Goal: Transaction & Acquisition: Subscribe to service/newsletter

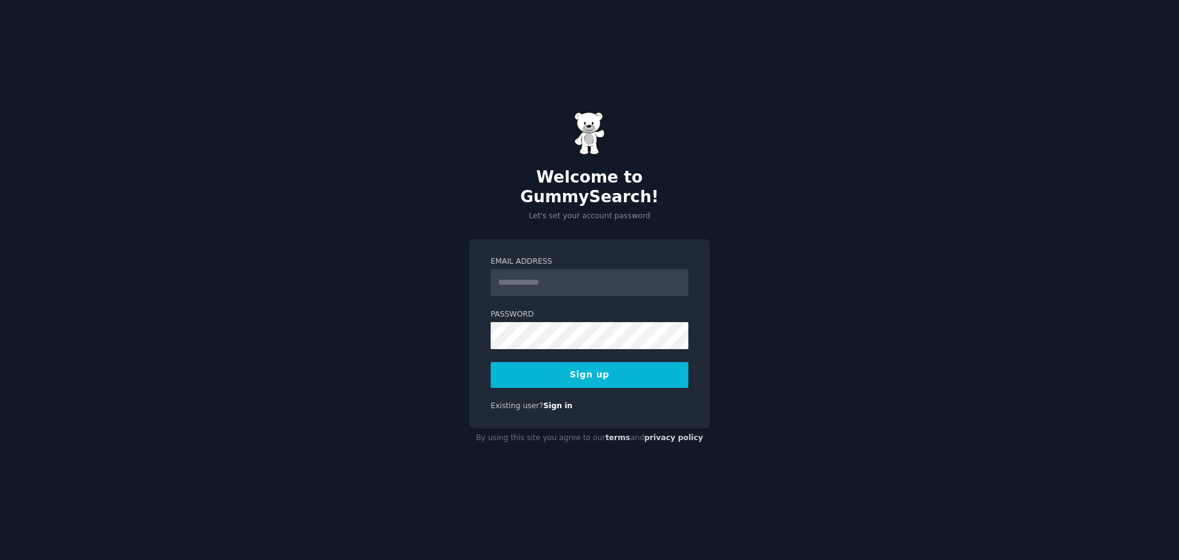
click at [580, 271] on input "Email Address" at bounding box center [590, 282] width 198 height 27
type input "**********"
click at [673, 241] on div "**********" at bounding box center [589, 334] width 241 height 190
click at [605, 365] on button "Sign up" at bounding box center [590, 375] width 198 height 26
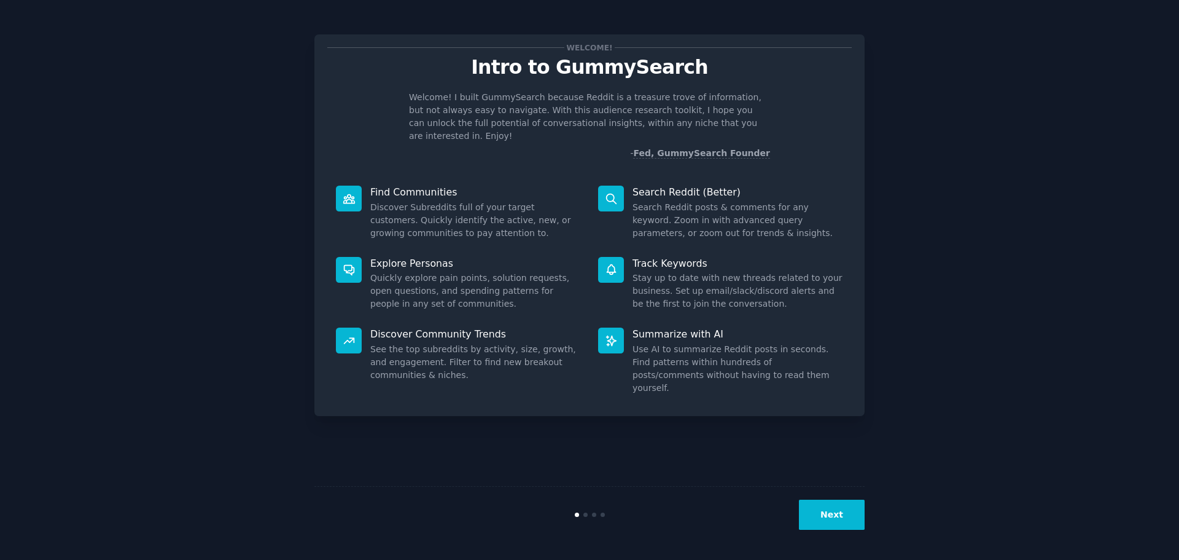
click at [835, 508] on button "Next" at bounding box center [832, 514] width 66 height 30
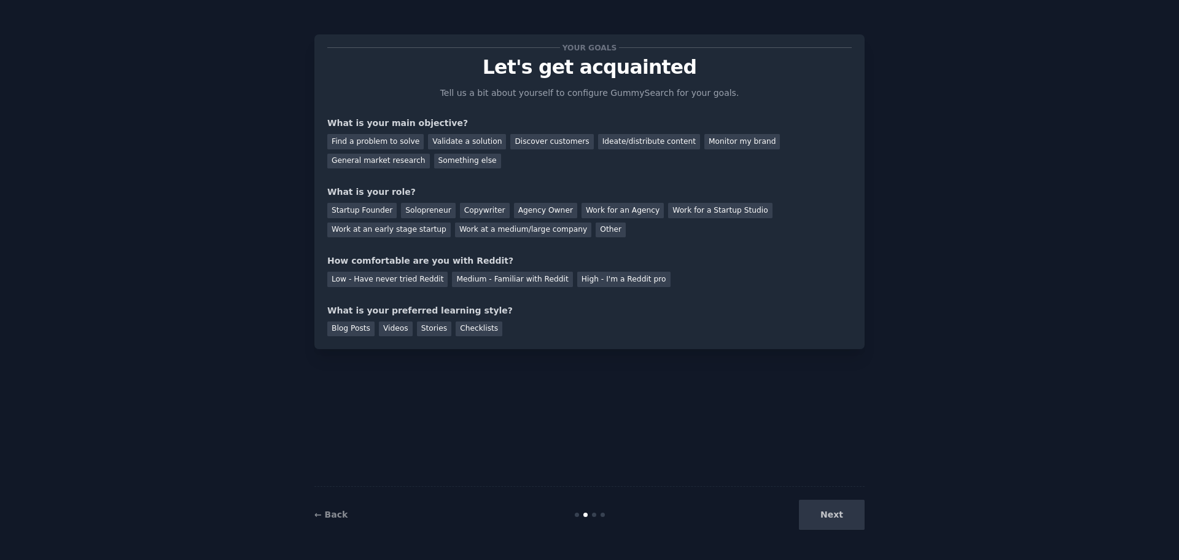
click at [841, 517] on div "Next" at bounding box center [773, 514] width 184 height 30
click at [595, 245] on div "Your goals Let's get acquainted Tell us a bit about yourself to configure Gummy…" at bounding box center [589, 191] width 525 height 289
click at [843, 517] on div "Next" at bounding box center [773, 514] width 184 height 30
click at [361, 139] on div "Find a problem to solve" at bounding box center [375, 141] width 96 height 15
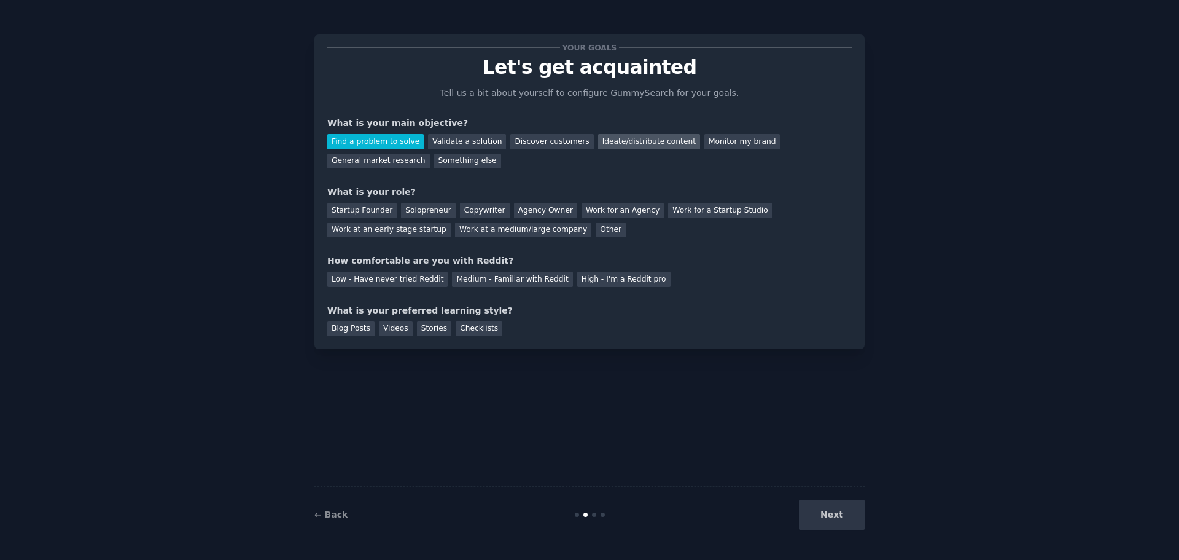
click at [636, 144] on div "Ideate/distribute content" at bounding box center [649, 141] width 102 height 15
click at [393, 137] on div "Find a problem to solve" at bounding box center [375, 141] width 96 height 15
click at [455, 227] on div "Work at a medium/large company" at bounding box center [523, 229] width 136 height 15
click at [386, 280] on div "Low - Have never tried Reddit" at bounding box center [387, 278] width 120 height 15
click at [393, 340] on div "Your goals Let's get acquainted Tell us a bit about yourself to configure Gummy…" at bounding box center [589, 191] width 550 height 314
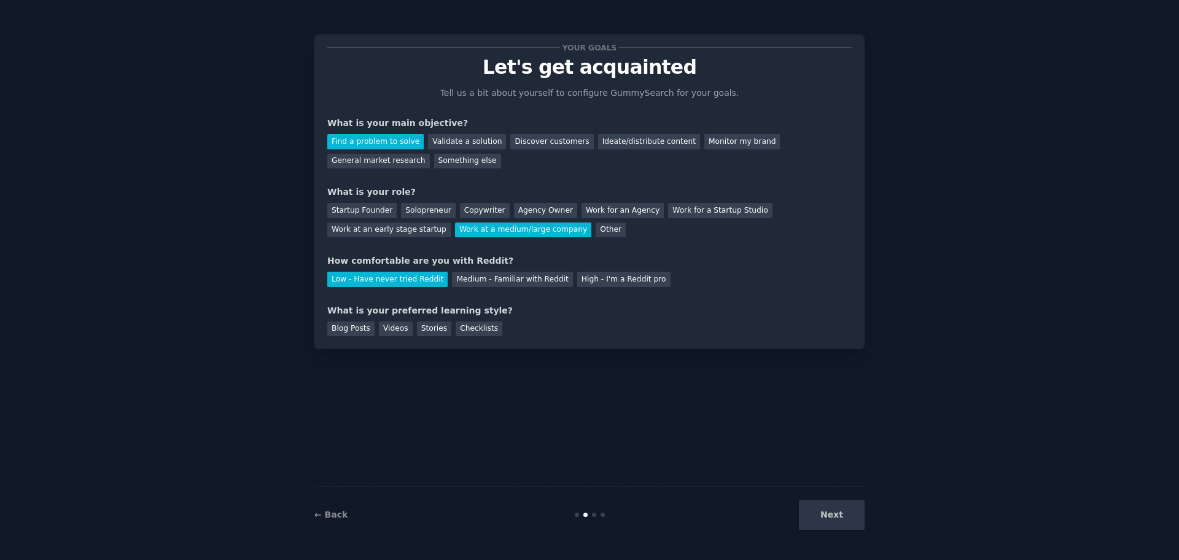
click at [396, 336] on div "Your goals Let's get acquainted Tell us a bit about yourself to configure Gummy…" at bounding box center [589, 191] width 550 height 314
click at [392, 325] on div "Videos" at bounding box center [396, 328] width 34 height 15
click at [845, 526] on button "Next" at bounding box center [832, 514] width 66 height 30
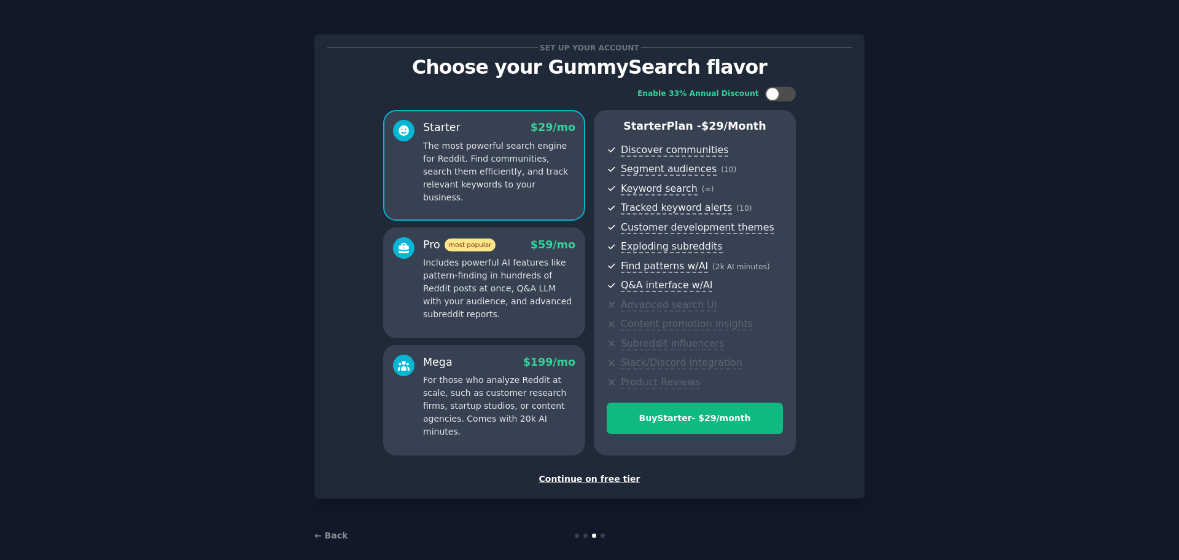
click at [580, 475] on div "Continue on free tier" at bounding box center [589, 478] width 525 height 13
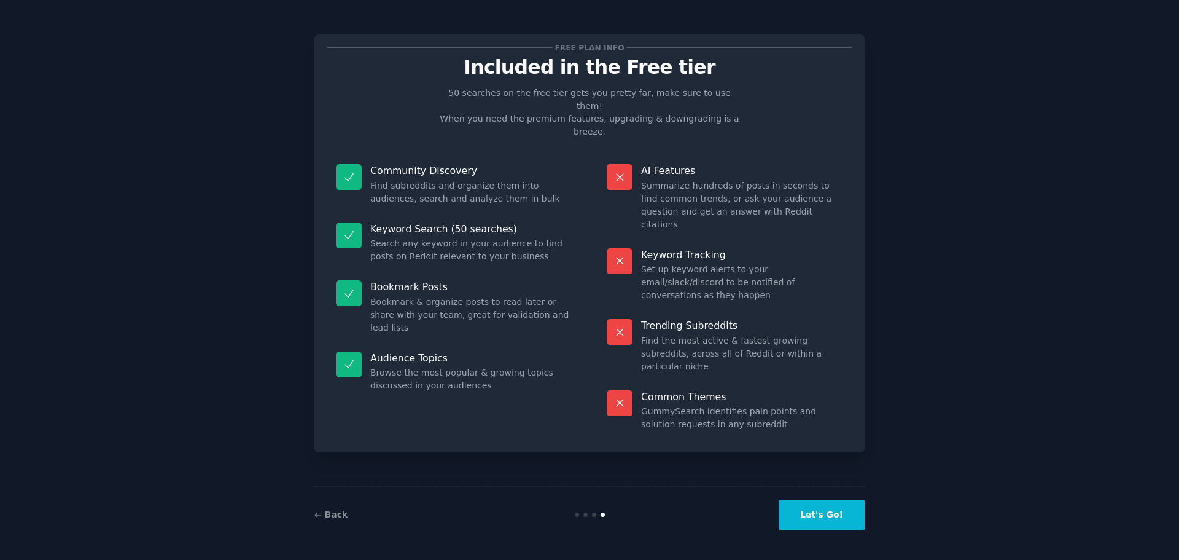
click at [837, 513] on button "Let's Go!" at bounding box center [822, 514] width 86 height 30
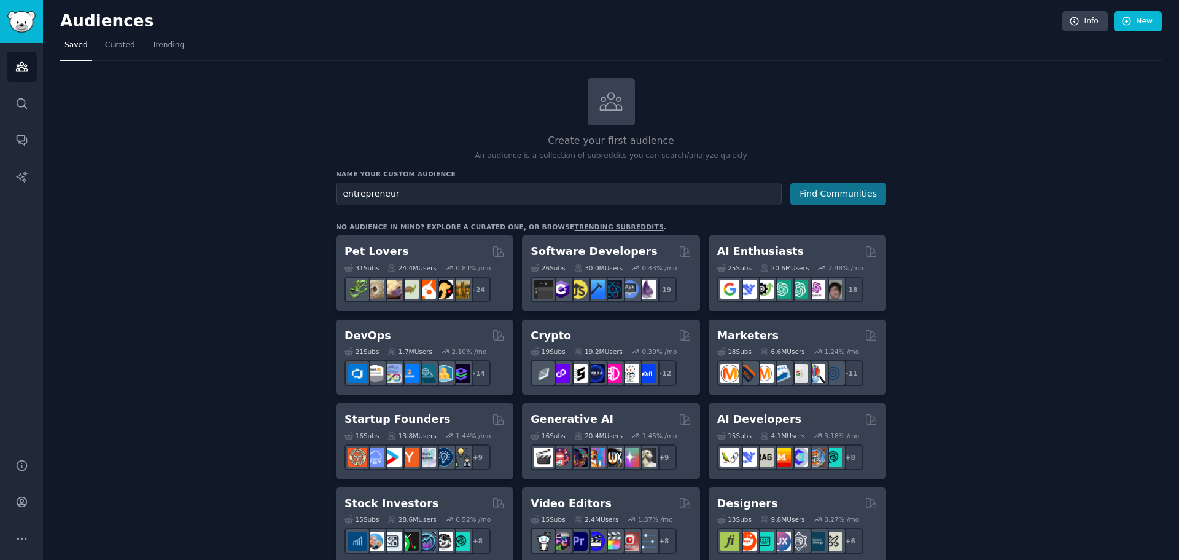
type input "entrepreneur"
click at [855, 198] on button "Find Communities" at bounding box center [838, 193] width 96 height 23
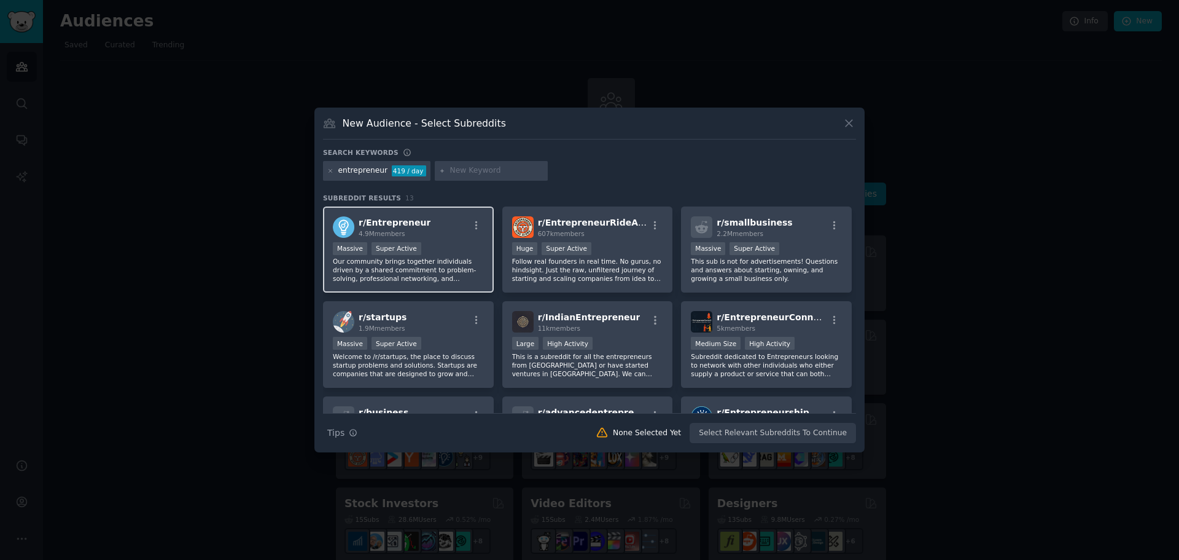
click at [393, 227] on span "r/ Entrepreneur" at bounding box center [395, 222] width 72 height 10
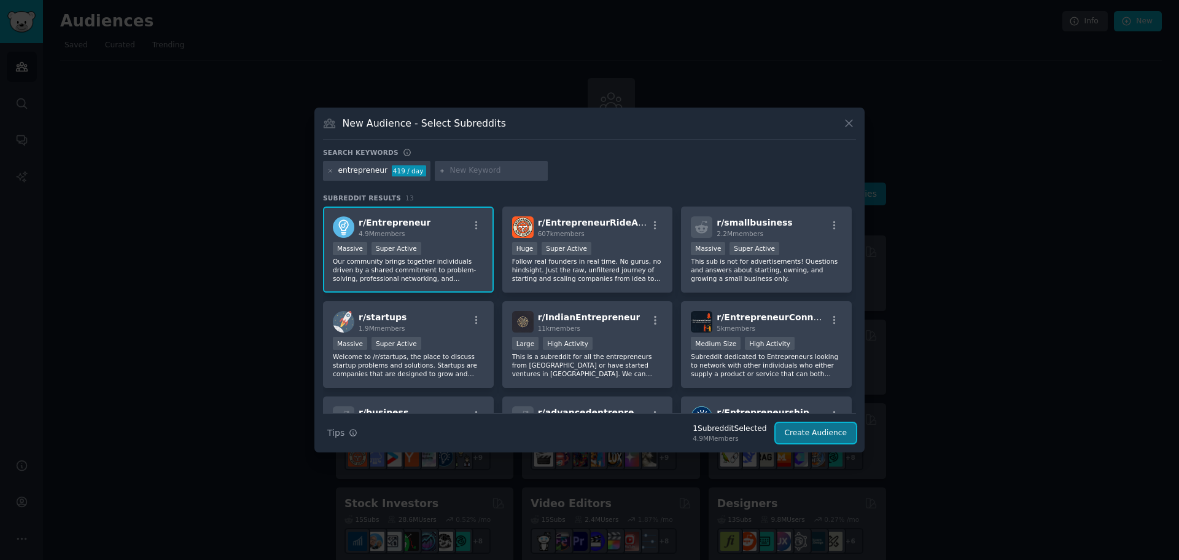
click at [830, 434] on button "Create Audience" at bounding box center [816, 433] width 81 height 21
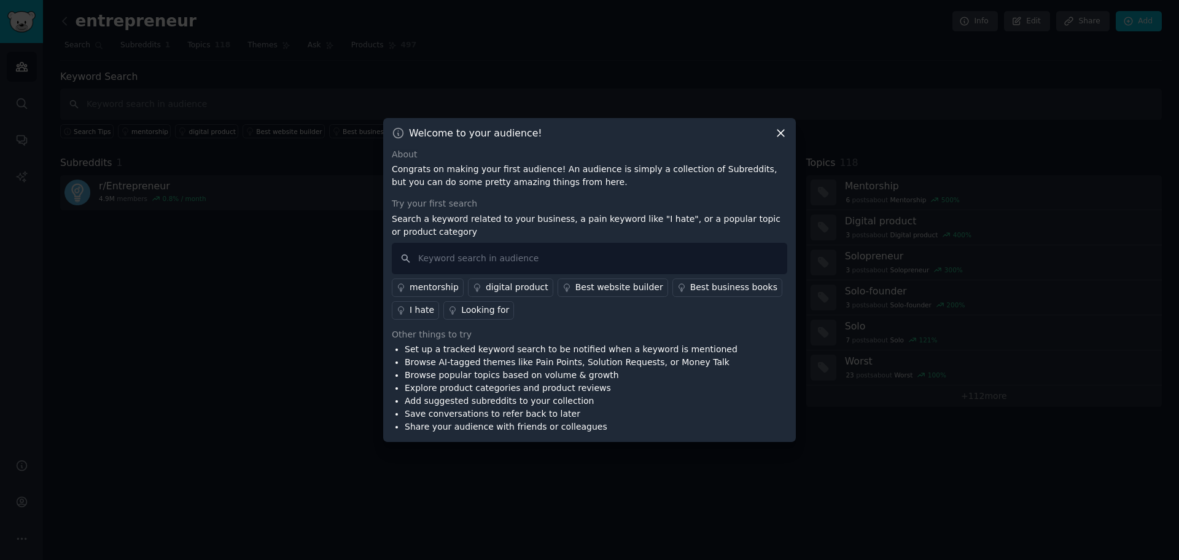
click at [488, 284] on div "digital product" at bounding box center [517, 287] width 63 height 13
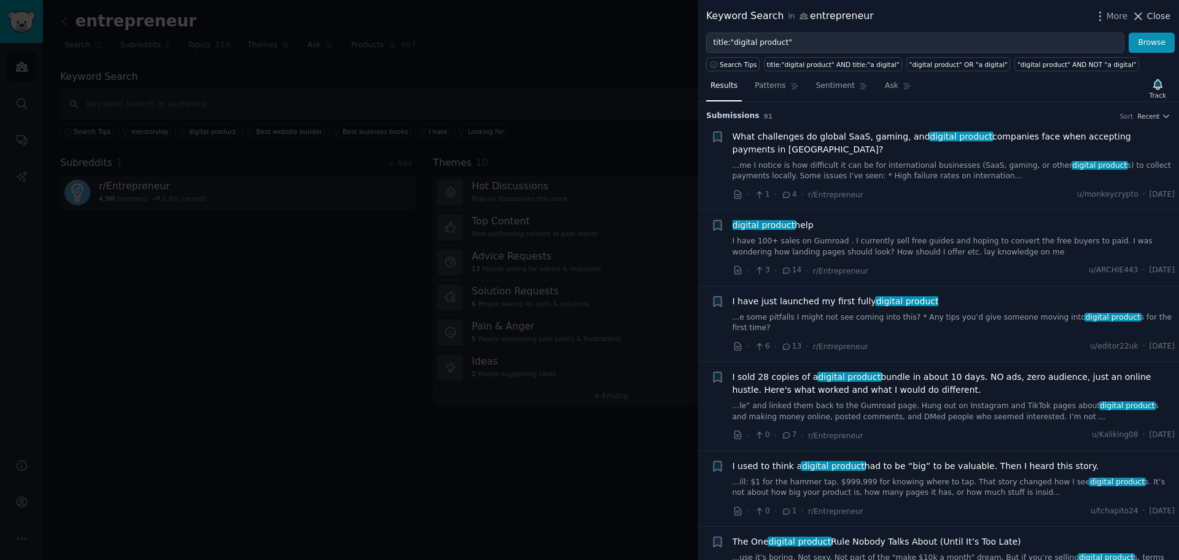
click at [1152, 12] on span "Close" at bounding box center [1158, 16] width 23 height 13
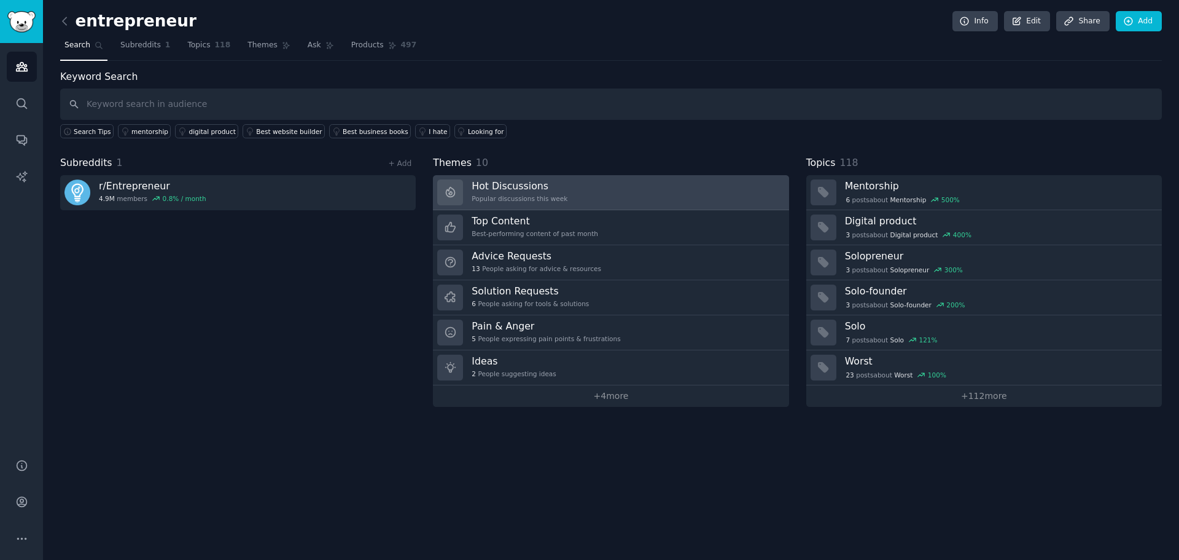
click at [510, 190] on h3 "Hot Discussions" at bounding box center [520, 185] width 96 height 13
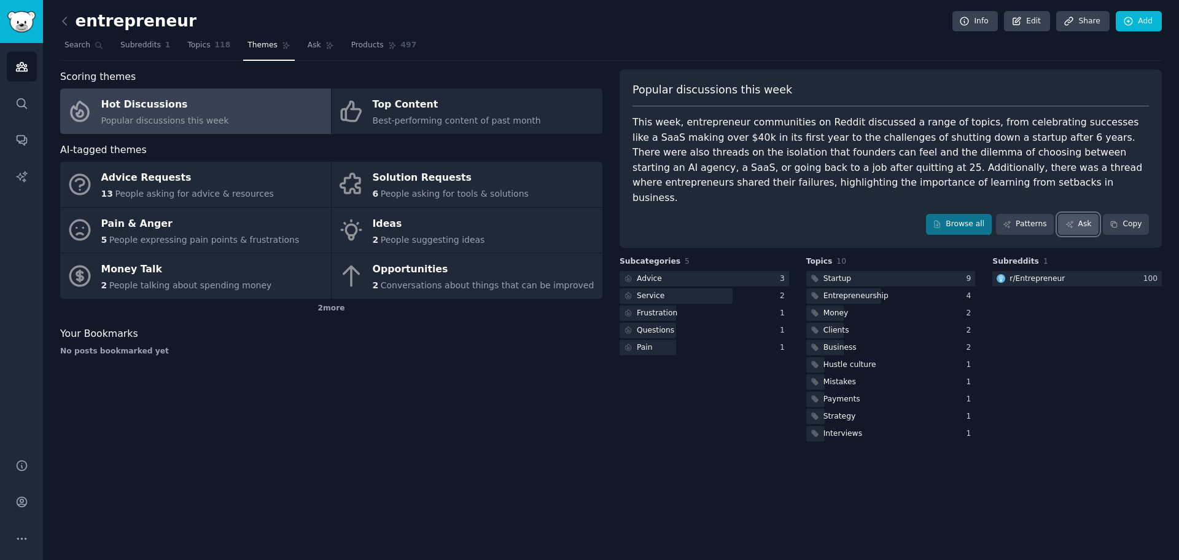
click at [1074, 220] on icon at bounding box center [1070, 224] width 9 height 9
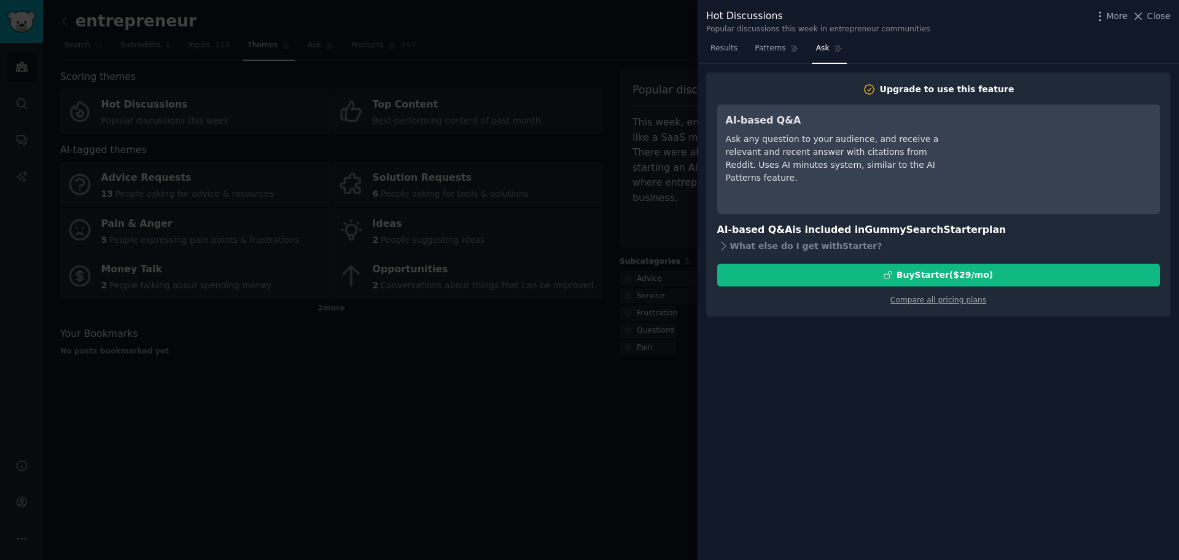
click at [841, 139] on div "Ask any question to your audience, and receive a relevant and recent answer wit…" at bounding box center [838, 159] width 224 height 52
click at [1158, 17] on span "Close" at bounding box center [1158, 16] width 23 height 13
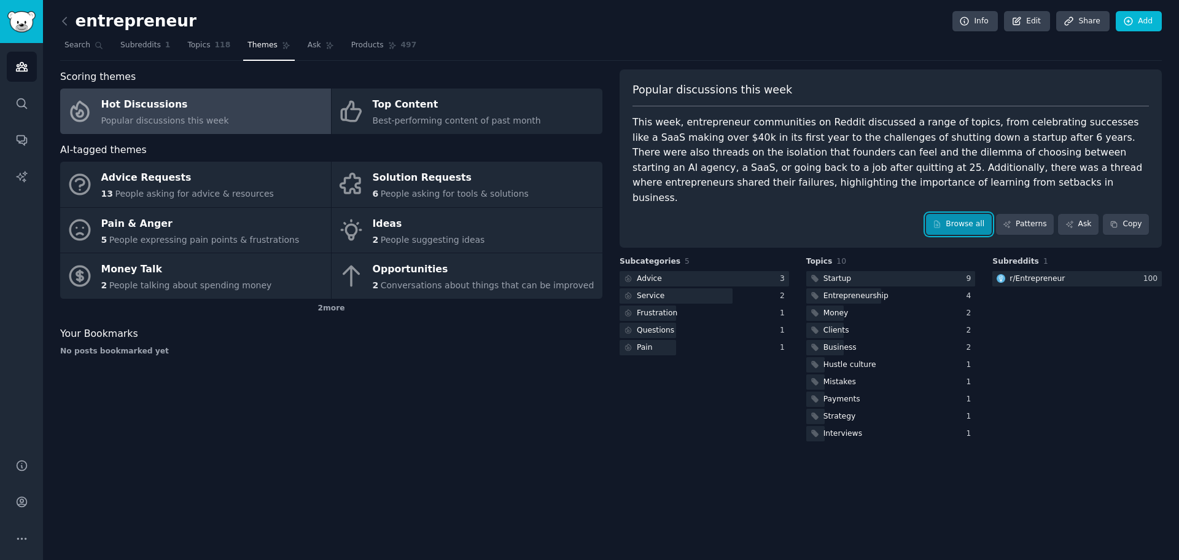
click at [980, 214] on link "Browse all" at bounding box center [959, 224] width 66 height 21
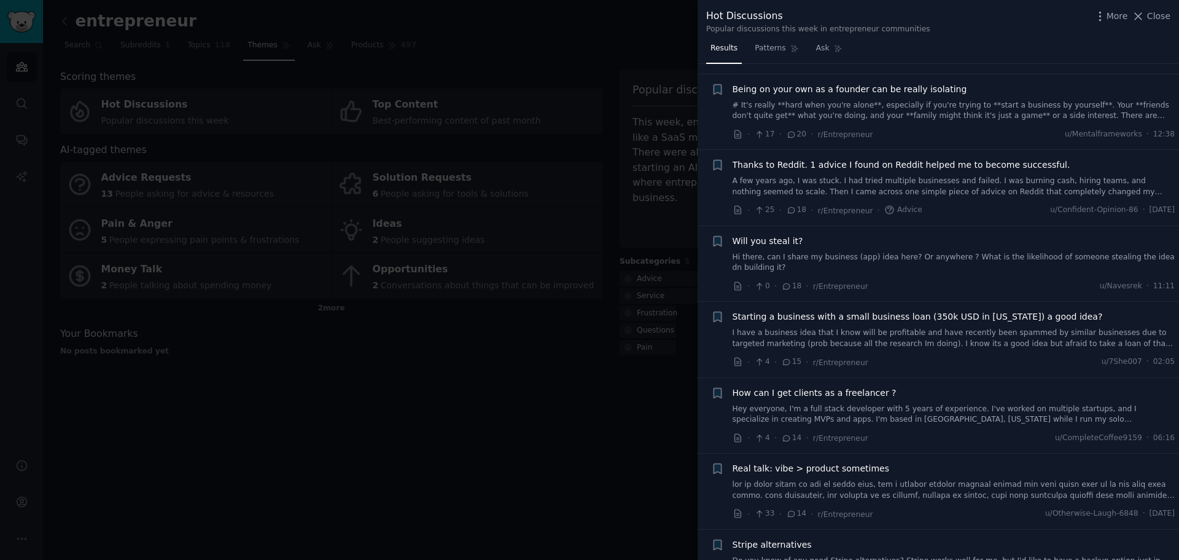
scroll to position [1781, 0]
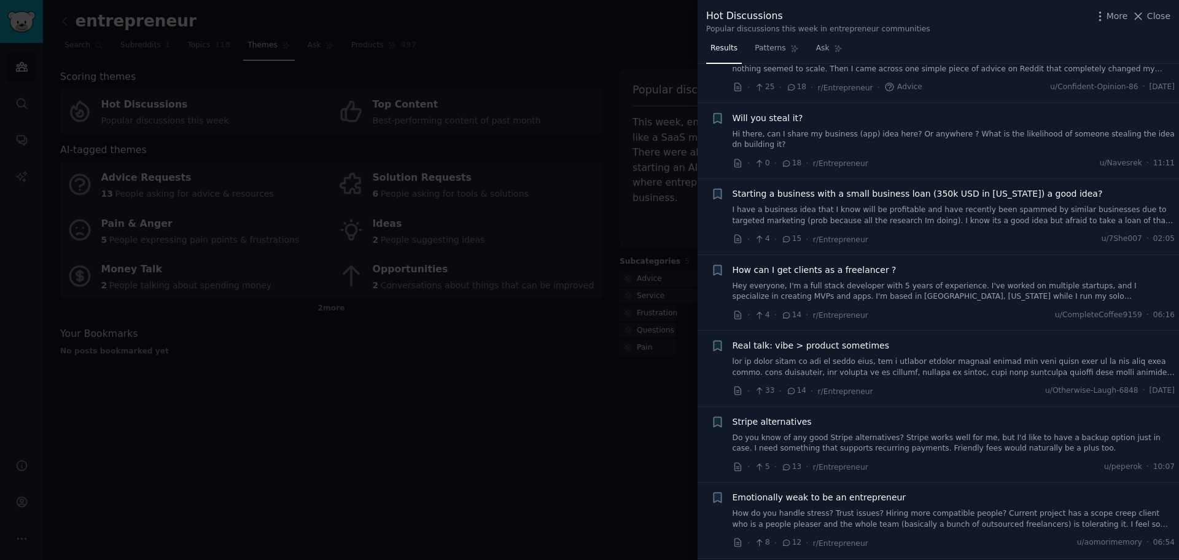
click at [1155, 20] on span "Close" at bounding box center [1158, 16] width 23 height 13
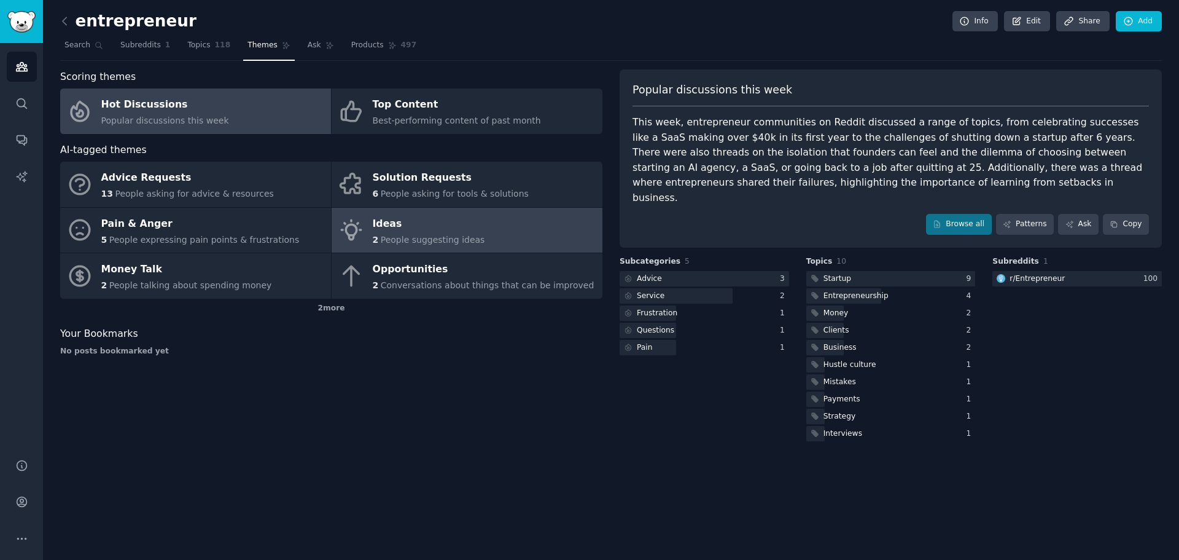
click at [378, 233] on div "2 People suggesting ideas" at bounding box center [429, 239] width 112 height 13
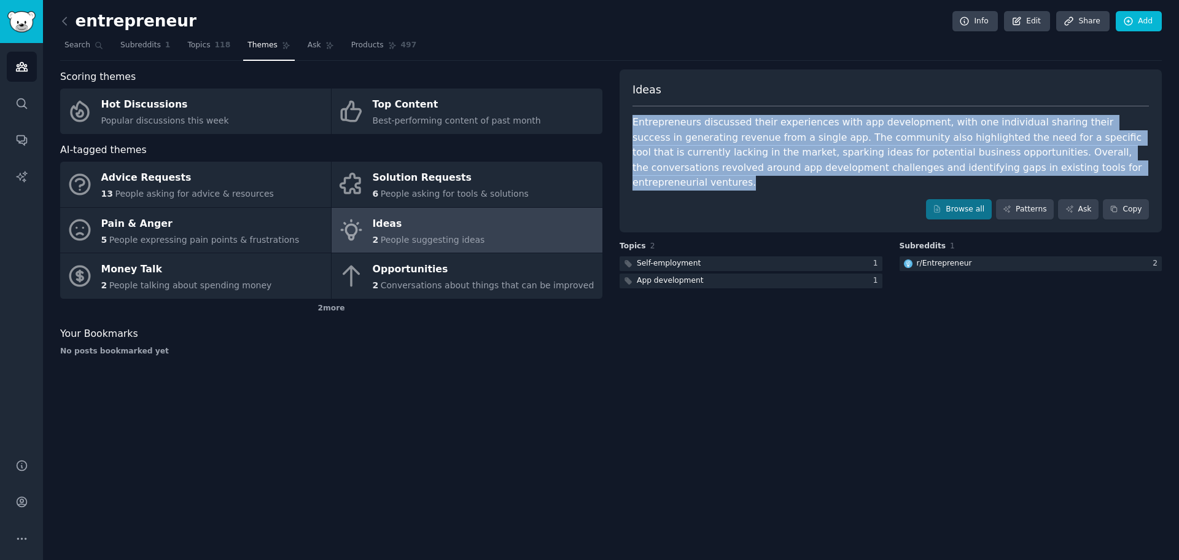
drag, startPoint x: 984, startPoint y: 173, endPoint x: 633, endPoint y: 128, distance: 354.1
click at [633, 128] on div "Entrepreneurs discussed their experiences with app development, with one indivi…" at bounding box center [891, 153] width 517 height 76
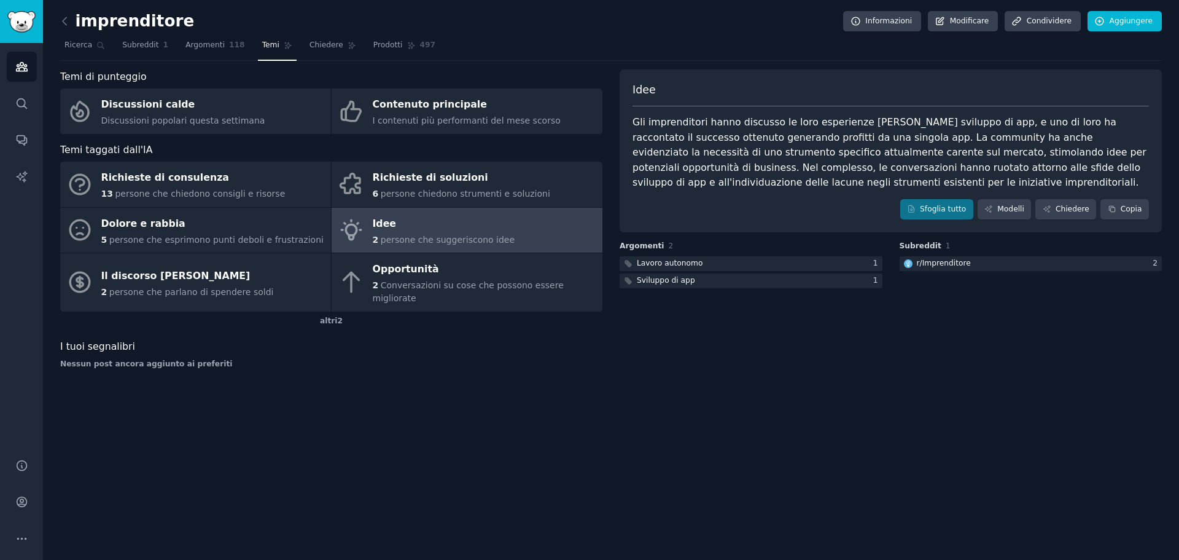
click at [956, 330] on div "Idee Gli imprenditori hanno discusso le loro esperienze [PERSON_NAME] sviluppo …" at bounding box center [891, 223] width 542 height 309
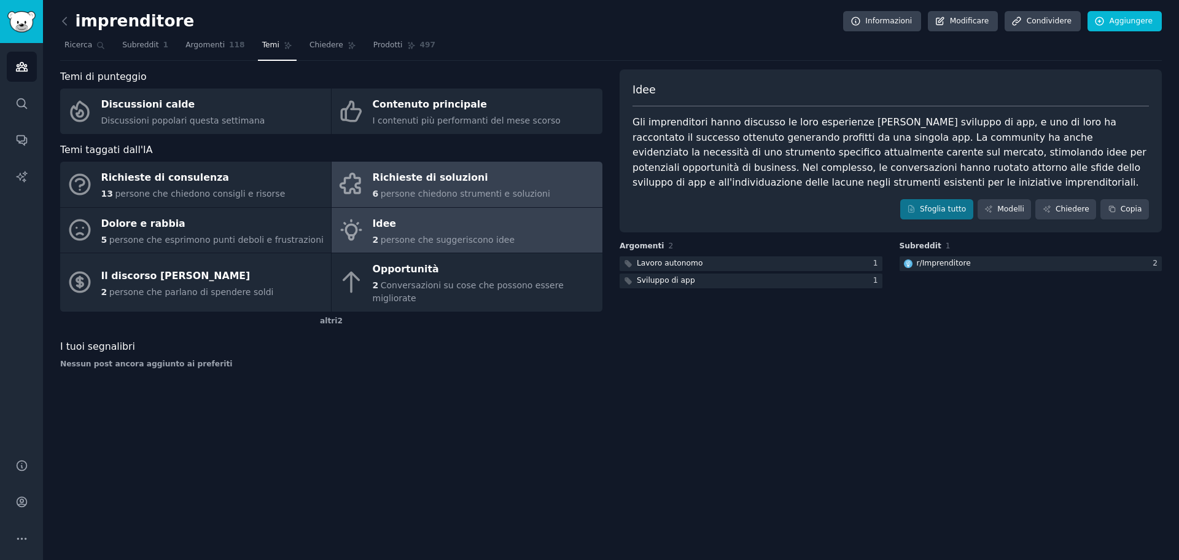
click at [485, 170] on div "Richieste di soluzioni" at bounding box center [462, 178] width 178 height 20
